Goal: Transaction & Acquisition: Purchase product/service

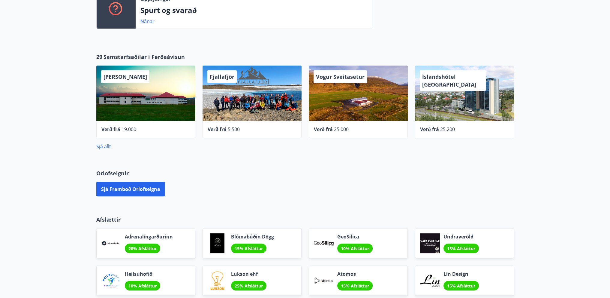
scroll to position [203, 0]
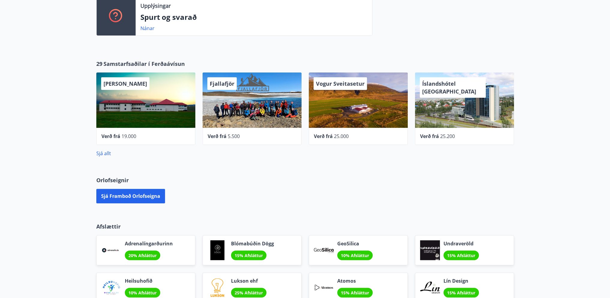
click at [126, 63] on span "Samstarfsaðilar í Ferðaávísun" at bounding box center [144, 64] width 81 height 8
click at [107, 151] on link "Sjá allt" at bounding box center [103, 153] width 15 height 7
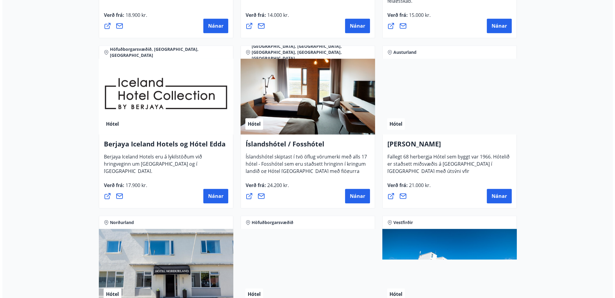
scroll to position [751, 0]
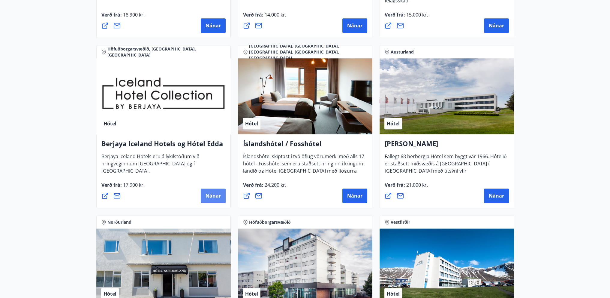
click at [210, 194] on span "Nánar" at bounding box center [213, 195] width 15 height 7
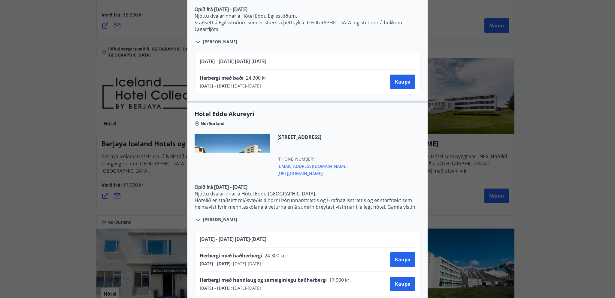
scroll to position [1226, 0]
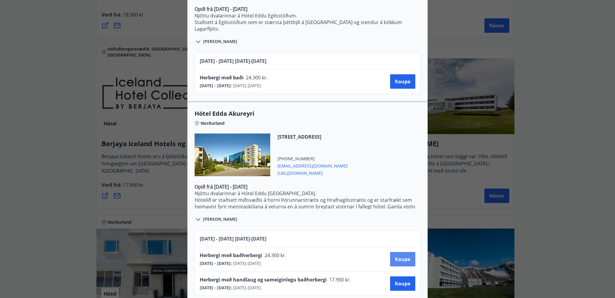
click at [401, 255] on span "Kaupa" at bounding box center [403, 258] width 16 height 7
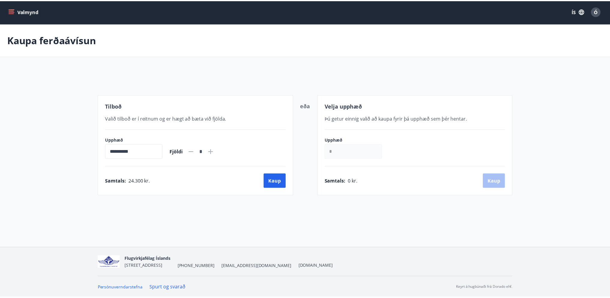
scroll to position [1, 0]
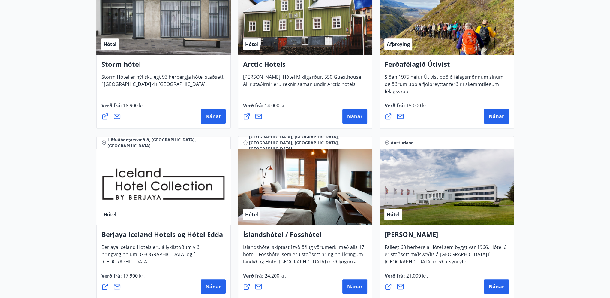
scroll to position [661, 0]
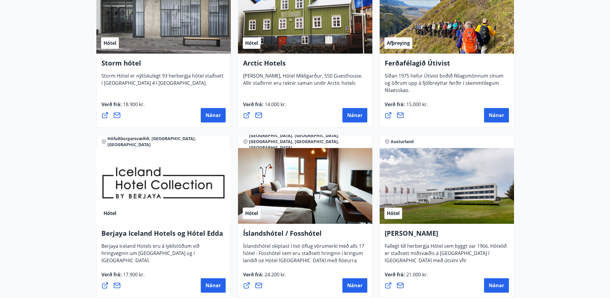
click at [190, 216] on div "Hótel" at bounding box center [163, 186] width 134 height 76
click at [215, 279] on button "Nánar" at bounding box center [213, 285] width 25 height 14
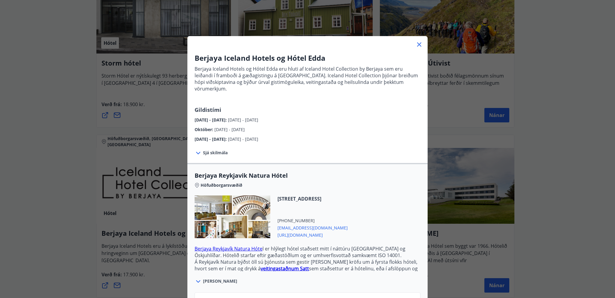
click at [417, 42] on icon at bounding box center [418, 44] width 7 height 7
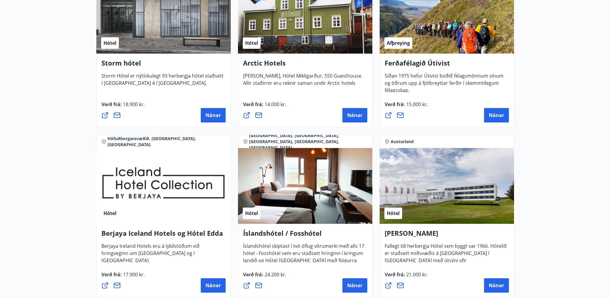
click at [102, 283] on icon at bounding box center [105, 285] width 6 height 6
